Goal: Task Accomplishment & Management: Manage account settings

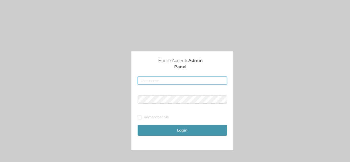
type input "[EMAIL_ADDRESS][DOMAIN_NAME]"
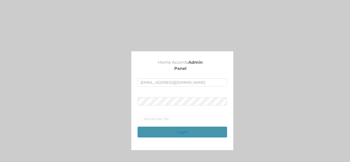
click at [174, 127] on button "Login" at bounding box center [182, 132] width 89 height 11
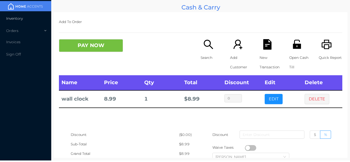
click at [16, 18] on span "Inventory" at bounding box center [14, 18] width 17 height 5
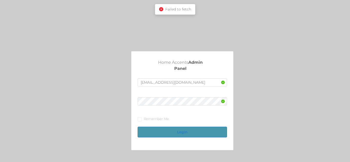
click at [186, 134] on button "Login" at bounding box center [182, 132] width 89 height 11
click at [169, 130] on button "Login" at bounding box center [182, 132] width 89 height 11
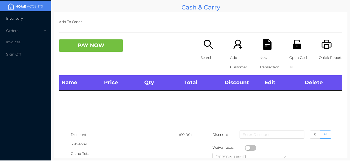
click at [16, 20] on span "Inventory" at bounding box center [14, 18] width 17 height 5
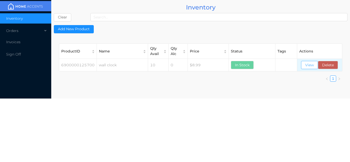
click at [309, 62] on button "View" at bounding box center [309, 65] width 17 height 8
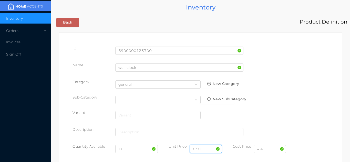
click at [203, 149] on input "8.99" at bounding box center [206, 149] width 32 height 8
type input "8"
click at [265, 151] on input "4.4" at bounding box center [270, 149] width 32 height 8
type input "4.90"
click at [201, 148] on input "text" at bounding box center [206, 149] width 32 height 8
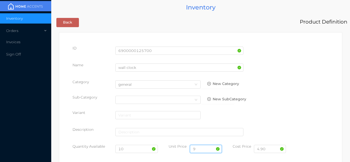
type input "9.99"
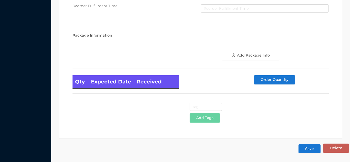
scroll to position [290, 0]
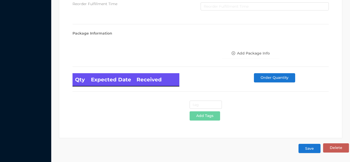
click at [308, 151] on button "Save" at bounding box center [309, 148] width 22 height 9
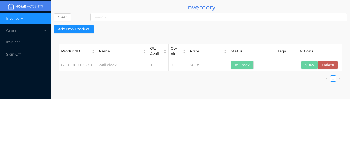
scroll to position [0, 0]
